Goal: Task Accomplishment & Management: Use online tool/utility

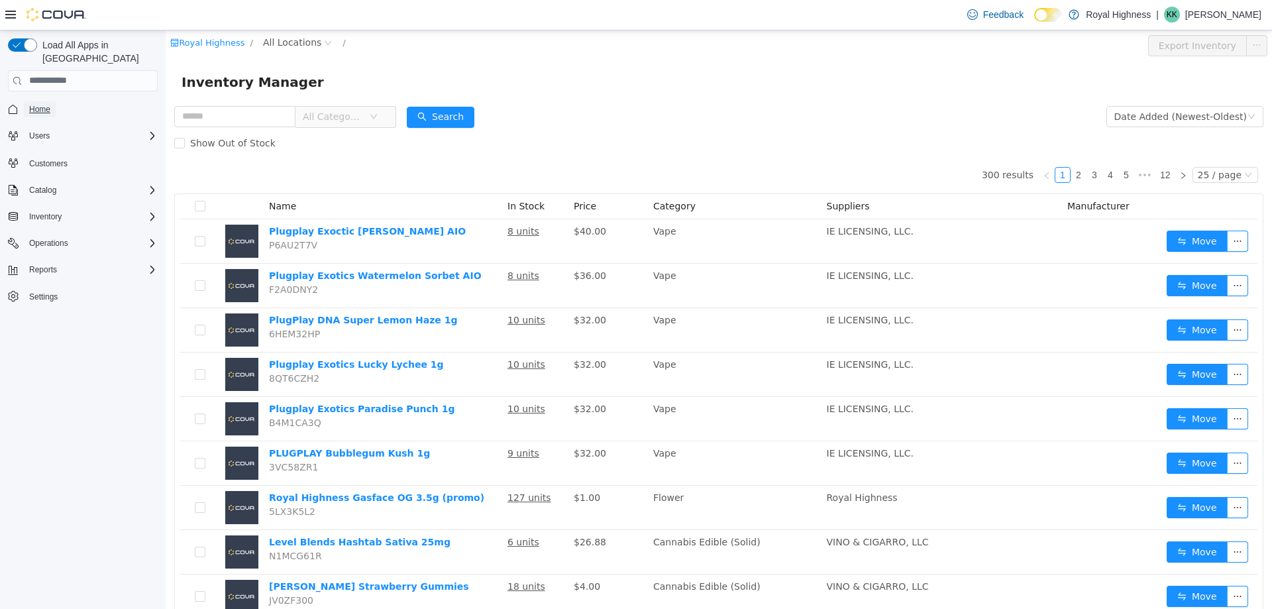
click at [37, 104] on span "Home" at bounding box center [39, 109] width 21 height 11
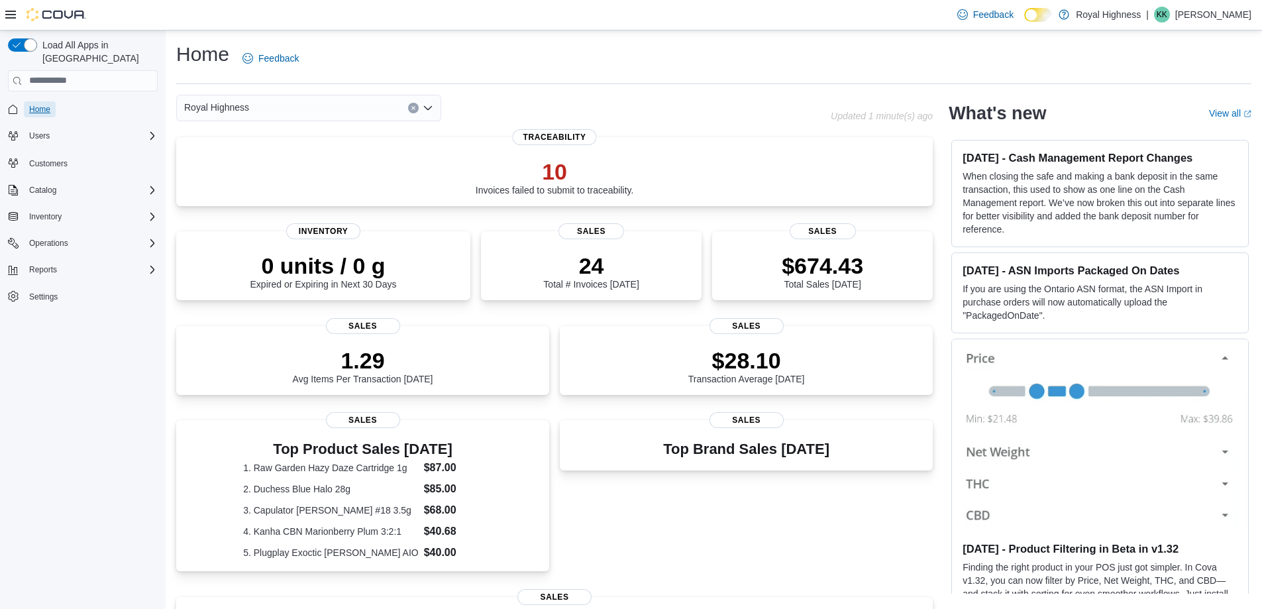
click at [42, 104] on span "Home" at bounding box center [39, 109] width 21 height 11
click at [76, 154] on span "Customers" at bounding box center [91, 162] width 134 height 17
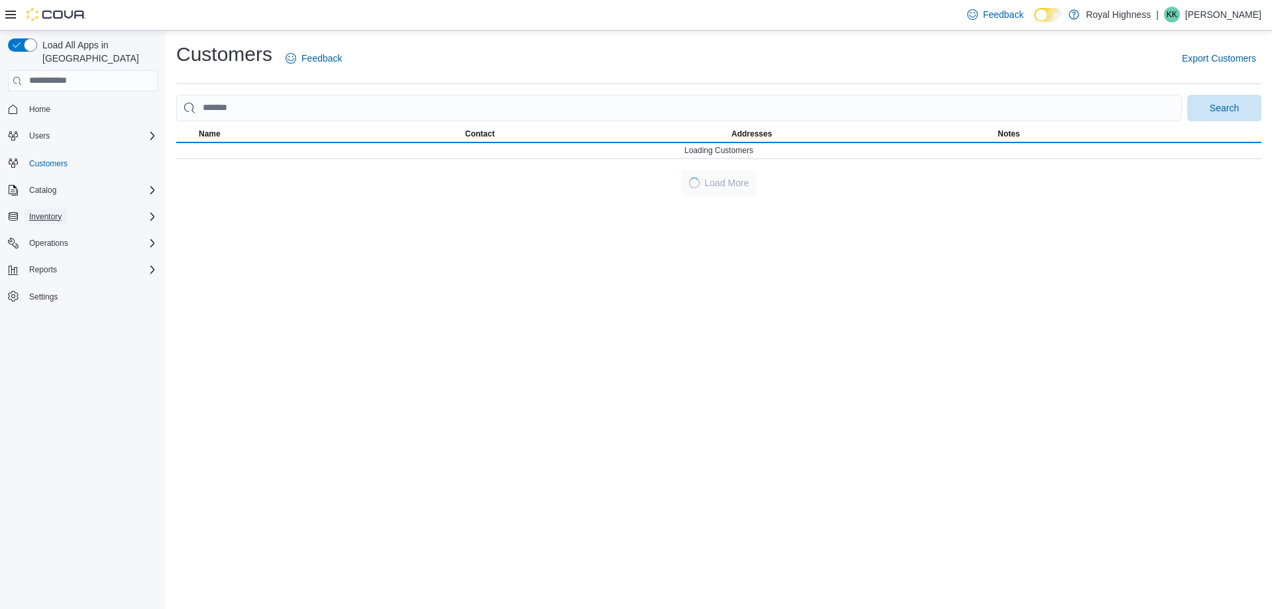
click at [46, 211] on span "Inventory" at bounding box center [45, 216] width 32 height 11
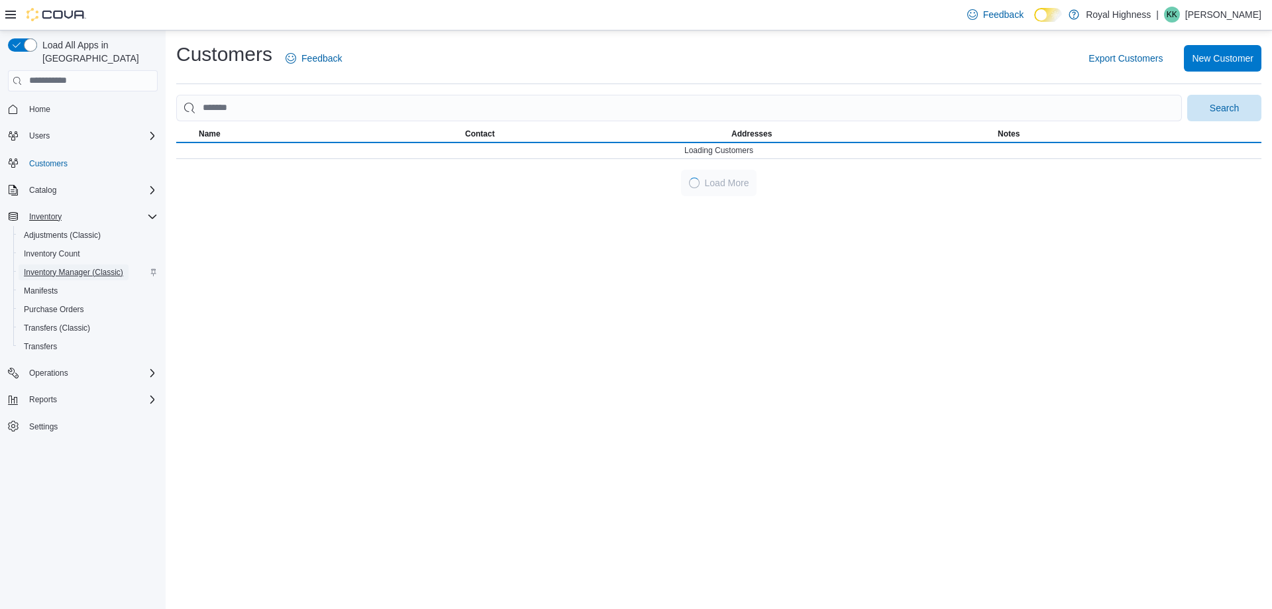
click at [34, 267] on span "Inventory Manager (Classic)" at bounding box center [73, 272] width 99 height 11
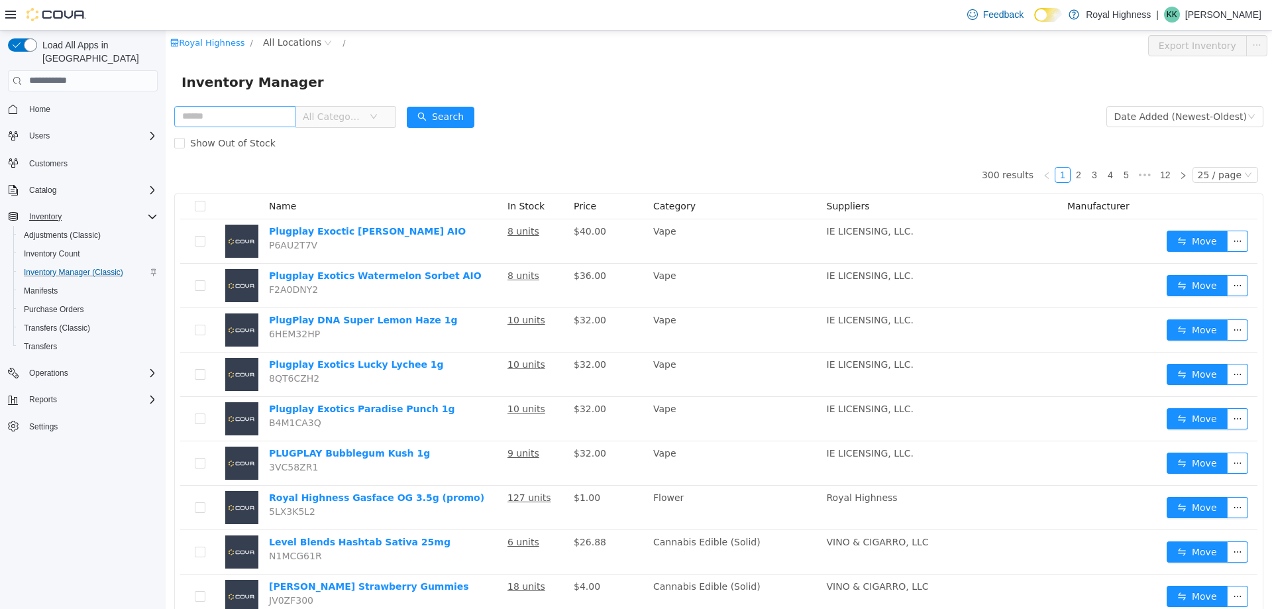
click at [242, 116] on input "text" at bounding box center [234, 115] width 121 height 21
type input "*****"
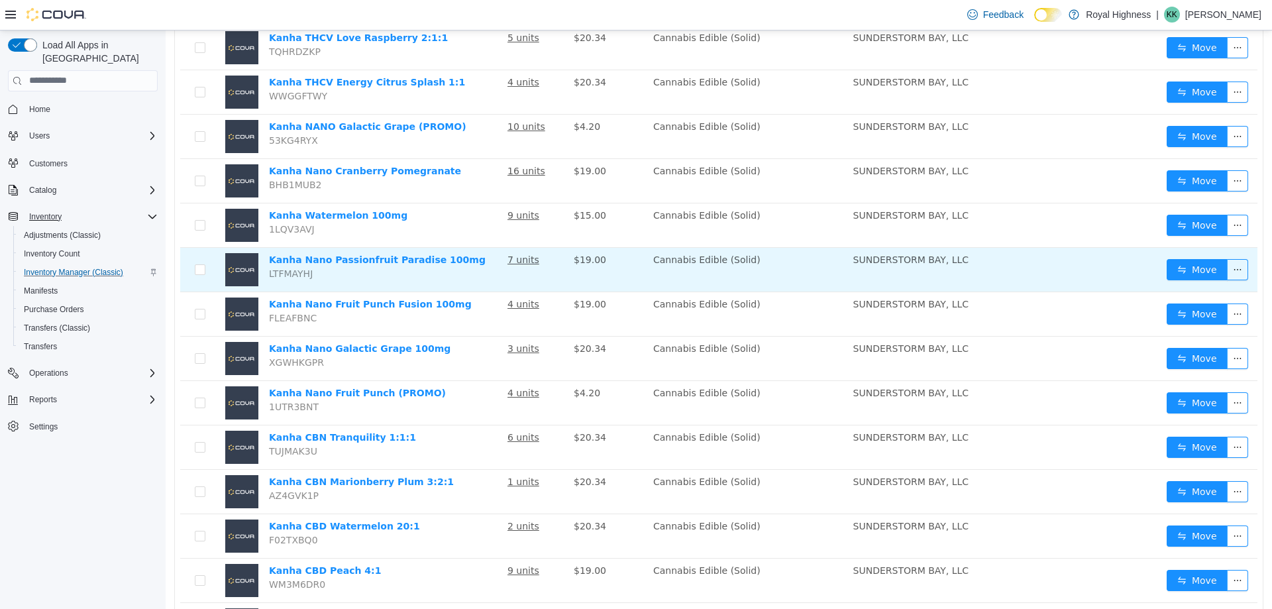
scroll to position [464, 0]
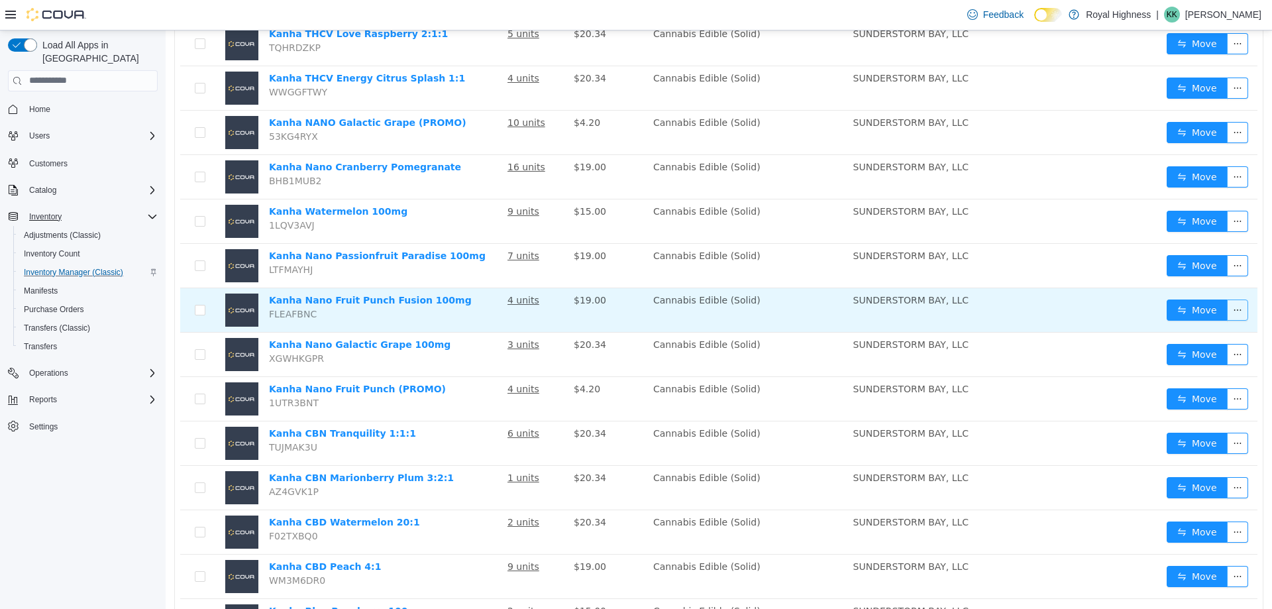
click at [1232, 313] on button "button" at bounding box center [1237, 309] width 21 height 21
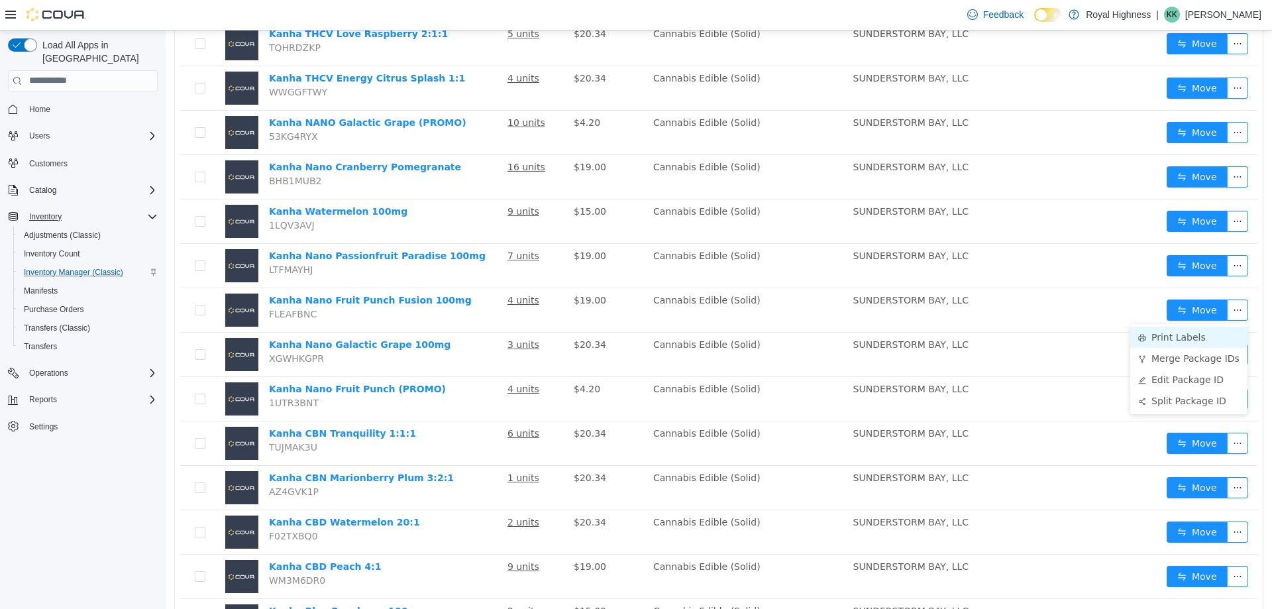
click at [1215, 340] on li "Print Labels" at bounding box center [1188, 336] width 117 height 21
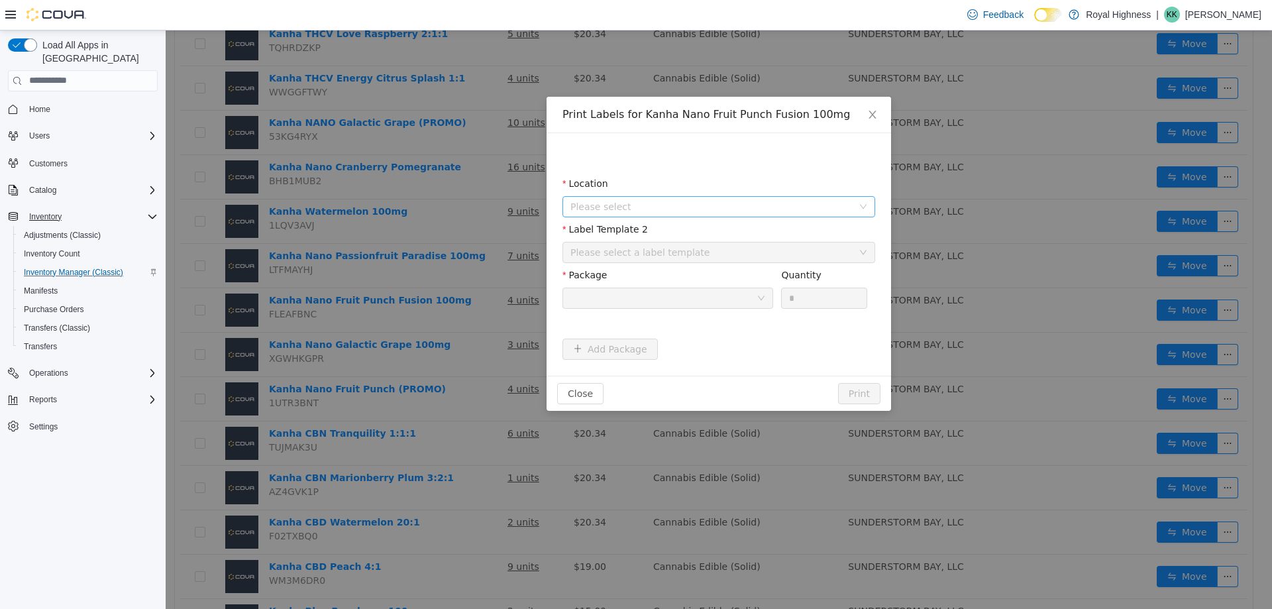
click at [710, 203] on span "Please select" at bounding box center [712, 205] width 282 height 13
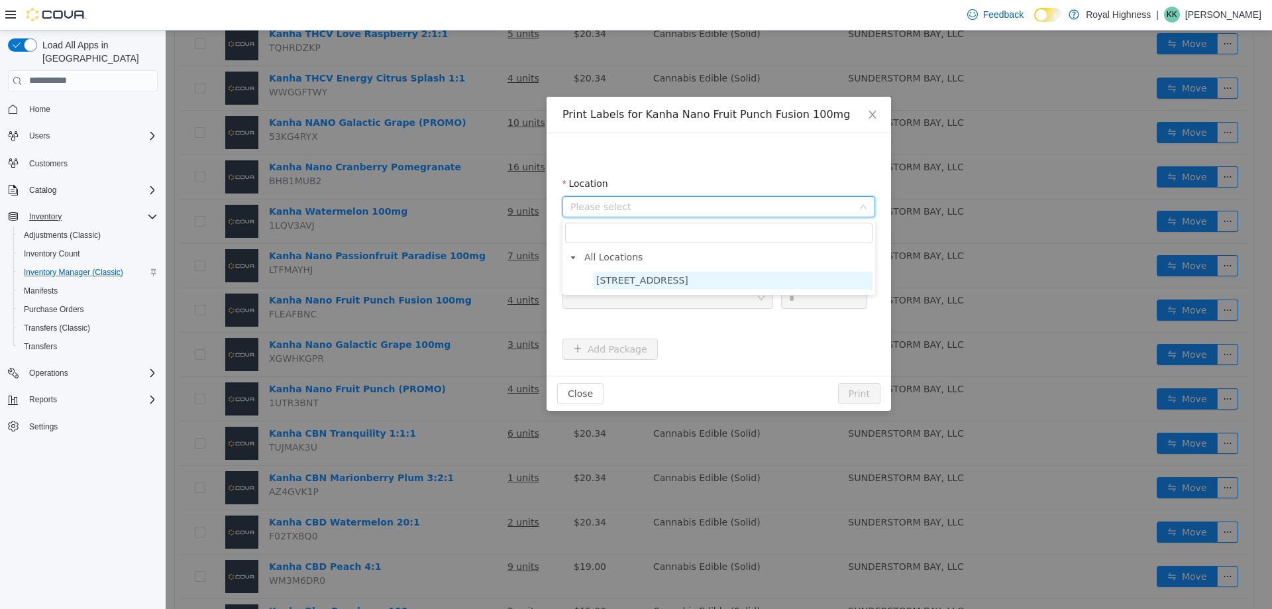
click at [713, 288] on span "[STREET_ADDRESS]" at bounding box center [733, 280] width 280 height 18
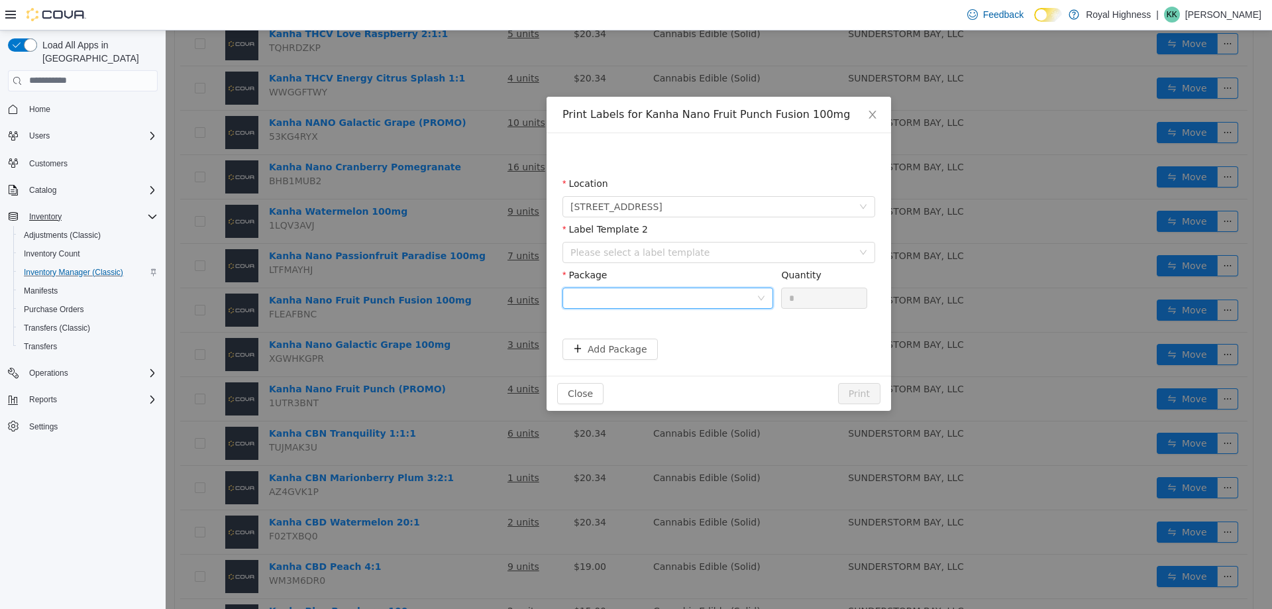
click at [710, 296] on div at bounding box center [664, 298] width 186 height 20
click at [708, 345] on li "1A406030003E15D000246613" at bounding box center [668, 345] width 211 height 21
drag, startPoint x: 806, startPoint y: 298, endPoint x: 674, endPoint y: 307, distance: 132.8
click at [740, 280] on span "Package 1A406030003E15D000246613 Quantity *" at bounding box center [715, 274] width 305 height 11
click at [716, 252] on div "Please select a label template" at bounding box center [712, 251] width 282 height 13
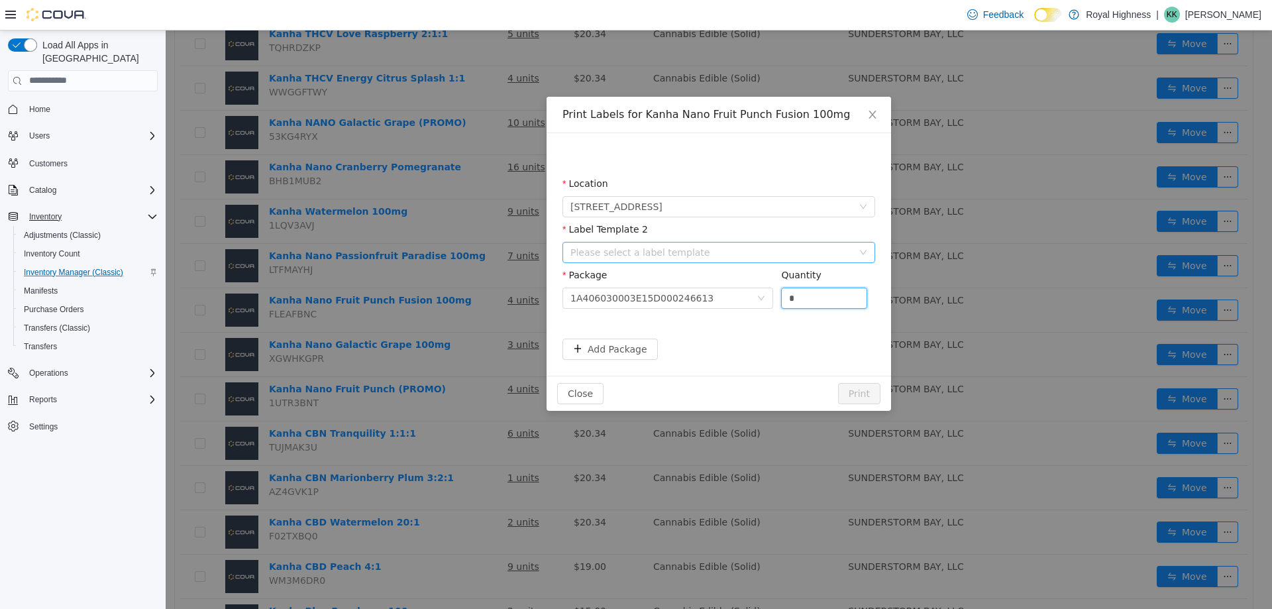
type input "*"
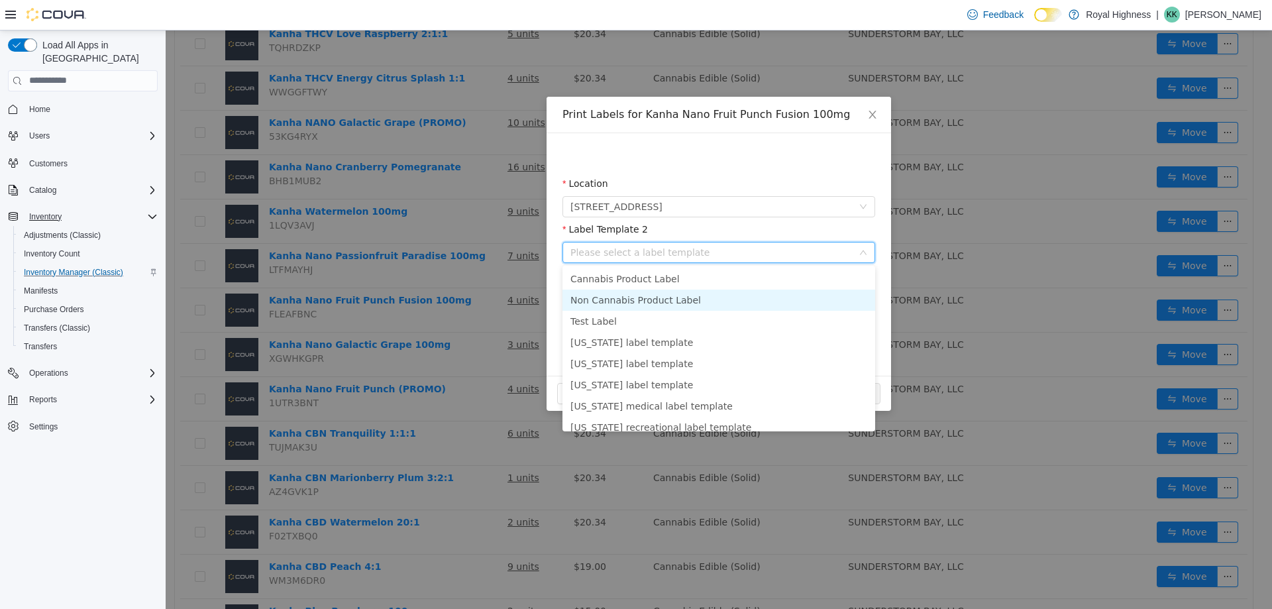
click at [712, 298] on li "Non Cannabis Product Label" at bounding box center [719, 299] width 313 height 21
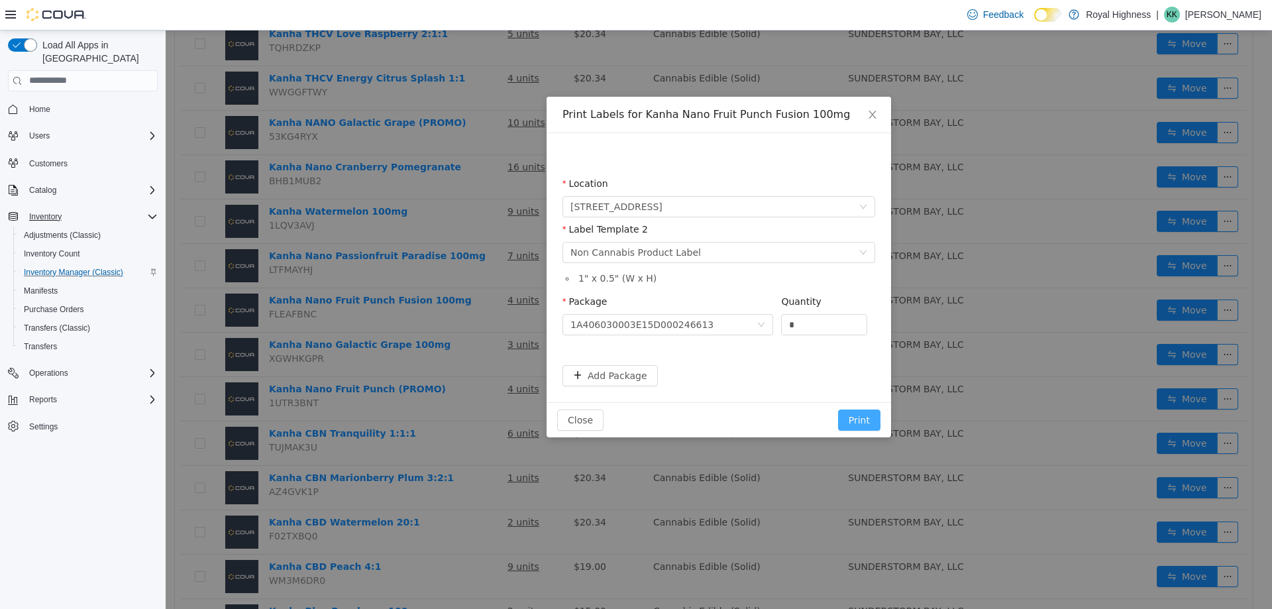
click at [861, 422] on button "Print" at bounding box center [859, 419] width 42 height 21
